Goal: Find contact information: Find contact information

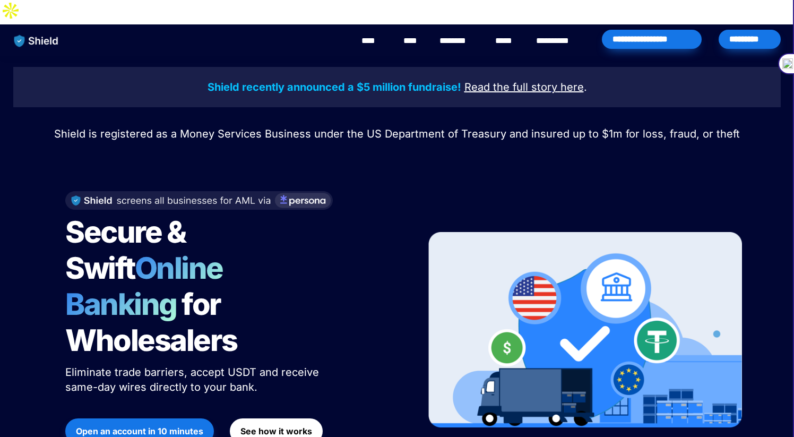
click at [494, 81] on u "Read the full story" at bounding box center [510, 87] width 93 height 13
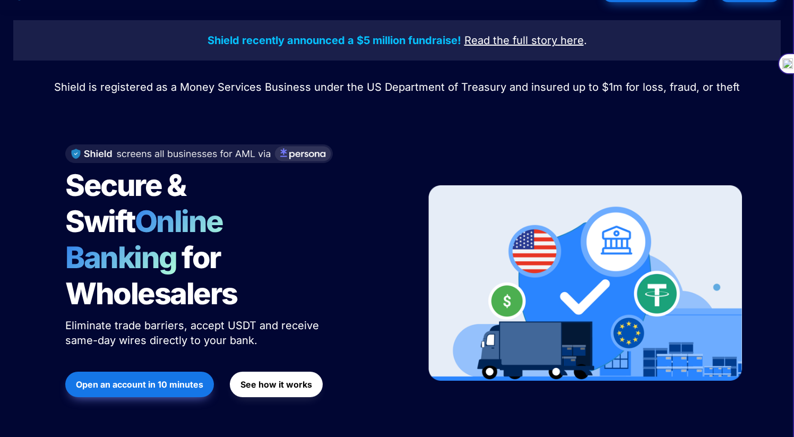
scroll to position [23, 0]
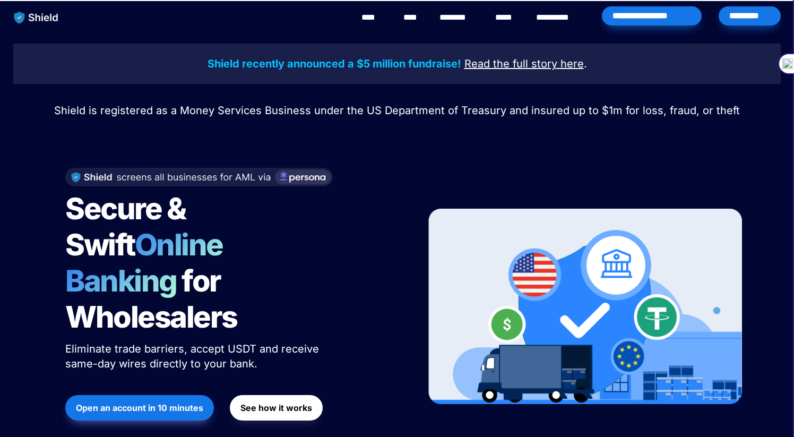
click at [780, 65] on div at bounding box center [786, 63] width 16 height 21
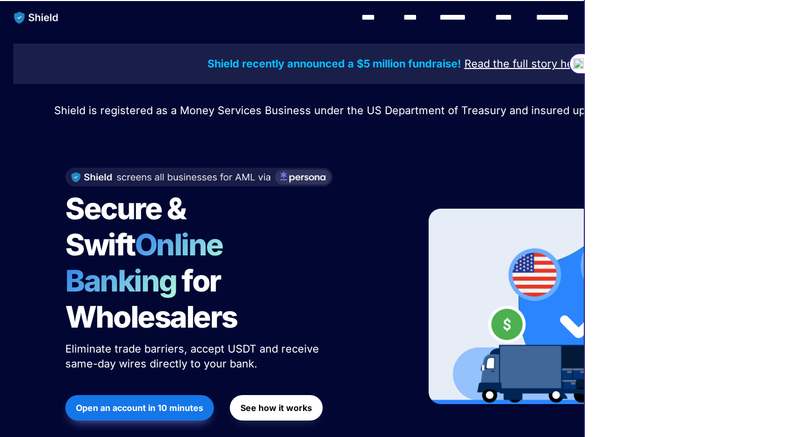
click at [584, 56] on div at bounding box center [577, 63] width 16 height 21
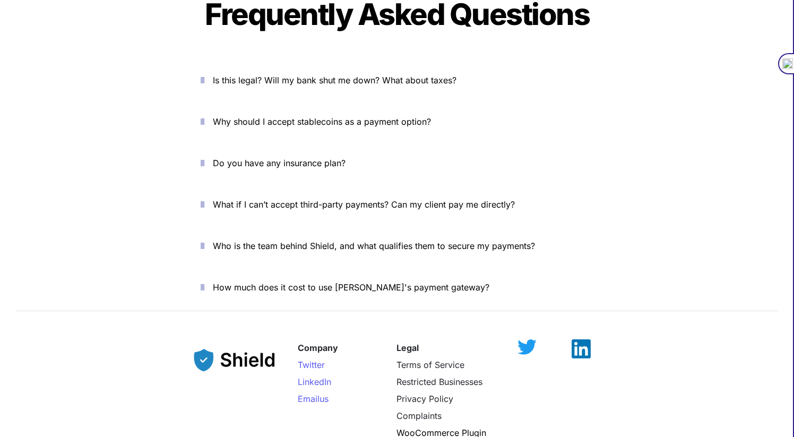
scroll to position [3888, 0]
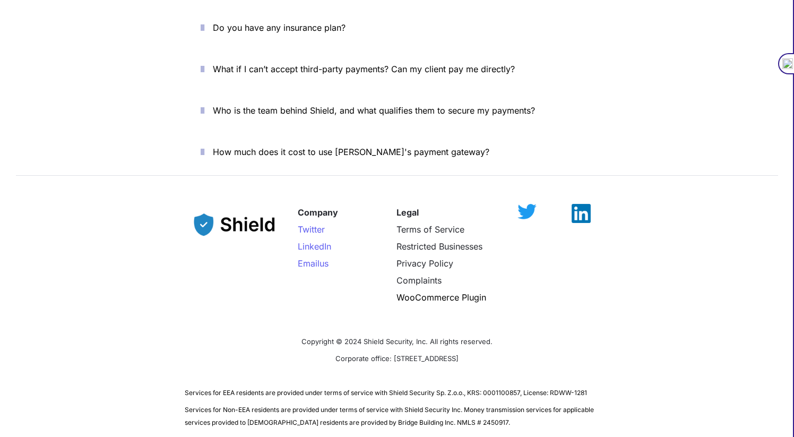
click at [572, 183] on div "Company Twitter LinkedIn Email us Legal Terms of Service Restricted Businesses …" at bounding box center [397, 312] width 794 height 258
click at [572, 199] on img at bounding box center [581, 208] width 19 height 19
